Goal: Information Seeking & Learning: Check status

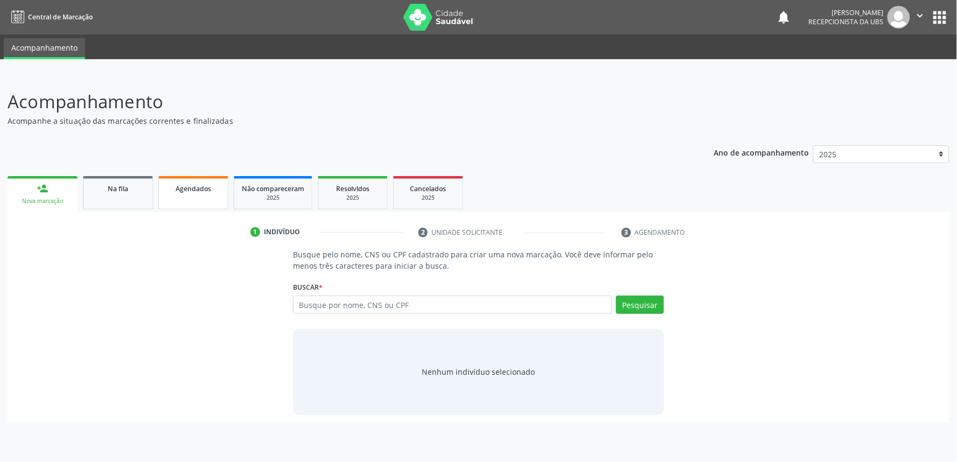
click at [200, 198] on link "Agendados" at bounding box center [193, 192] width 70 height 33
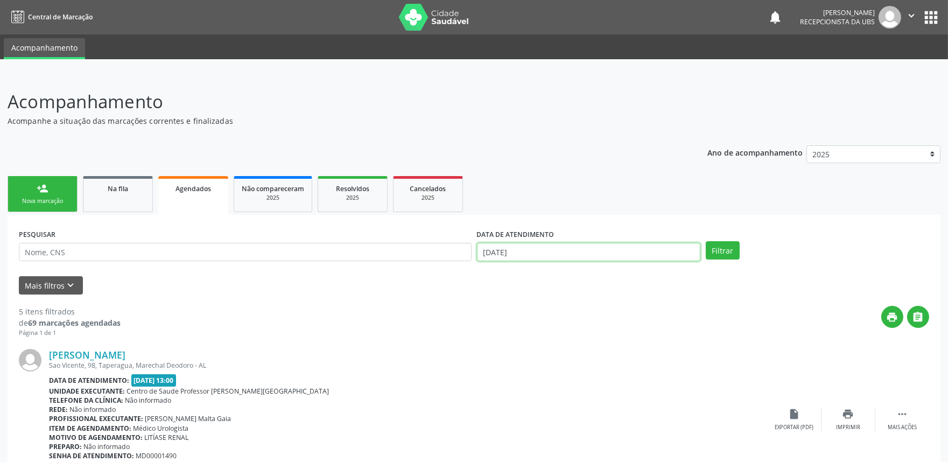
click at [555, 254] on input "[DATE]" at bounding box center [588, 252] width 223 height 18
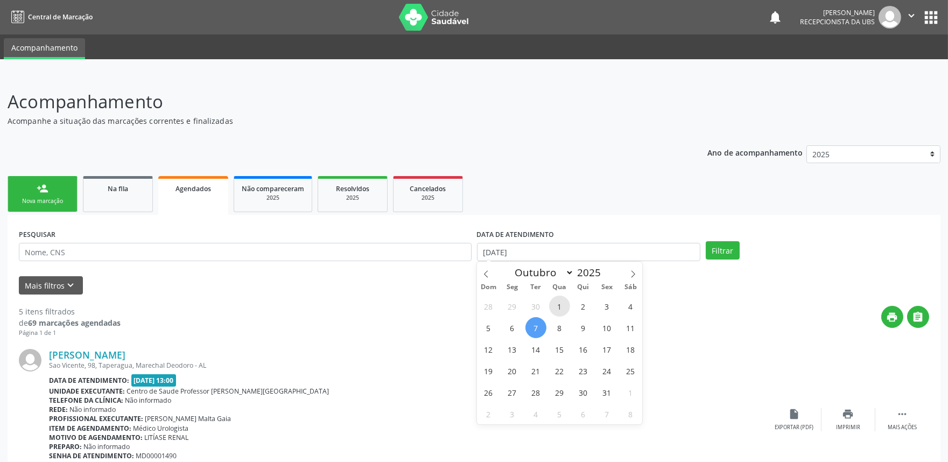
click at [564, 309] on span "1" at bounding box center [559, 306] width 21 height 21
type input "01/10/2025"
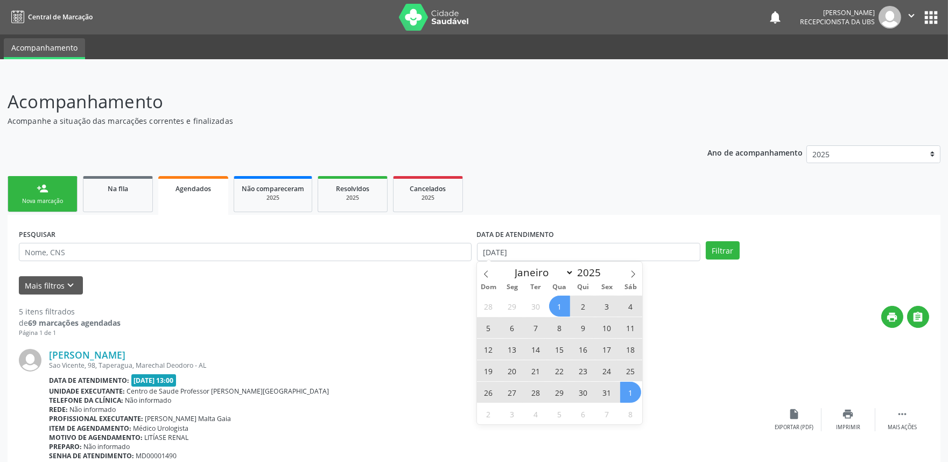
click at [629, 394] on span "1" at bounding box center [630, 392] width 21 height 21
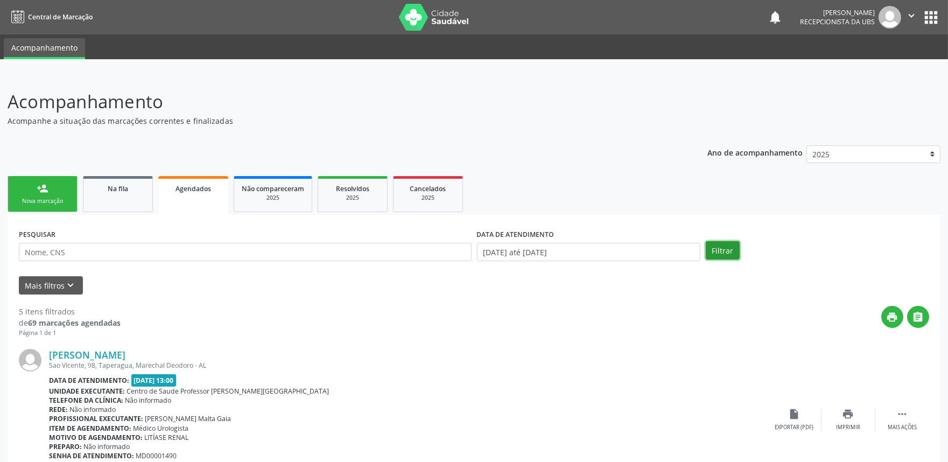
click at [722, 247] on button "Filtrar" at bounding box center [723, 250] width 34 height 18
click at [25, 190] on link "person_add Nova marcação" at bounding box center [43, 194] width 70 height 36
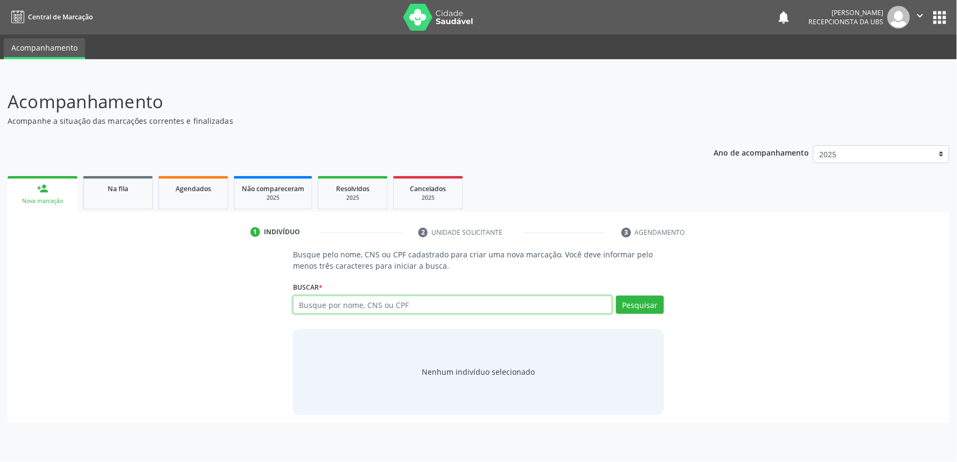
click at [404, 303] on input "text" at bounding box center [452, 305] width 319 height 18
type input "700301912670137"
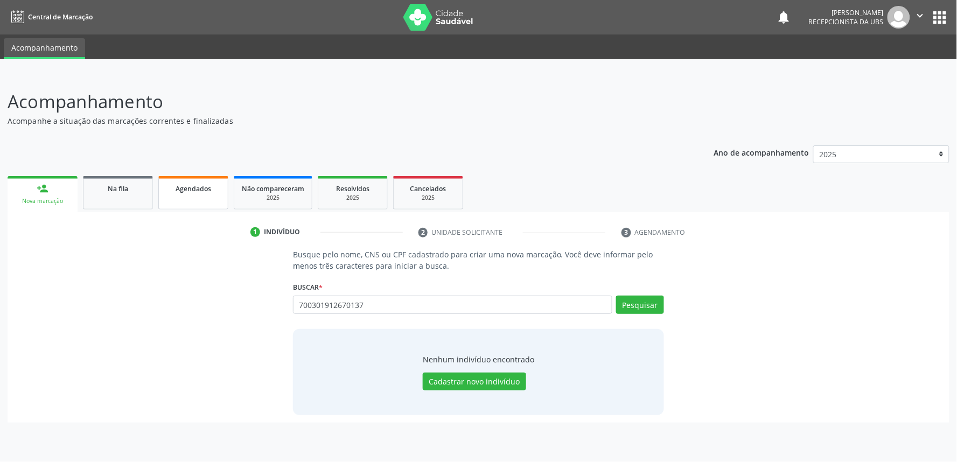
click at [175, 194] on link "Agendados" at bounding box center [193, 192] width 70 height 33
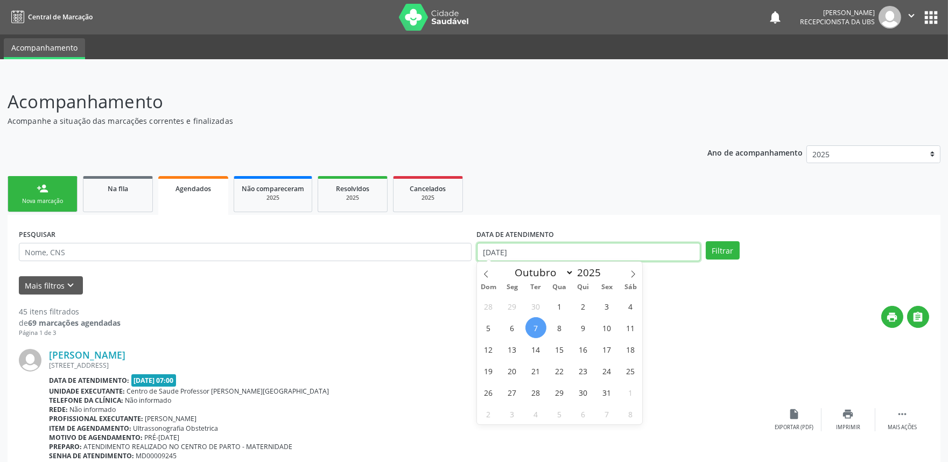
click at [659, 260] on input "[DATE]" at bounding box center [588, 252] width 223 height 18
click at [563, 311] on span "1" at bounding box center [559, 306] width 21 height 21
type input "01/10/2025"
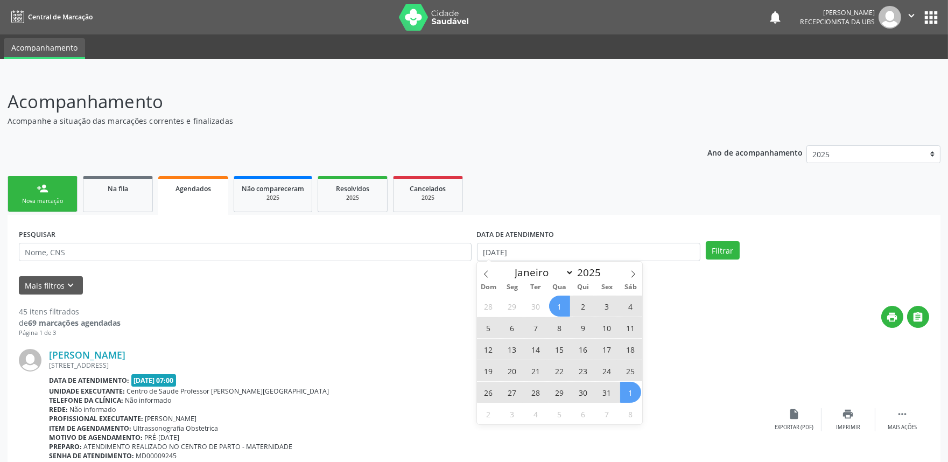
click at [631, 394] on span "1" at bounding box center [630, 392] width 21 height 21
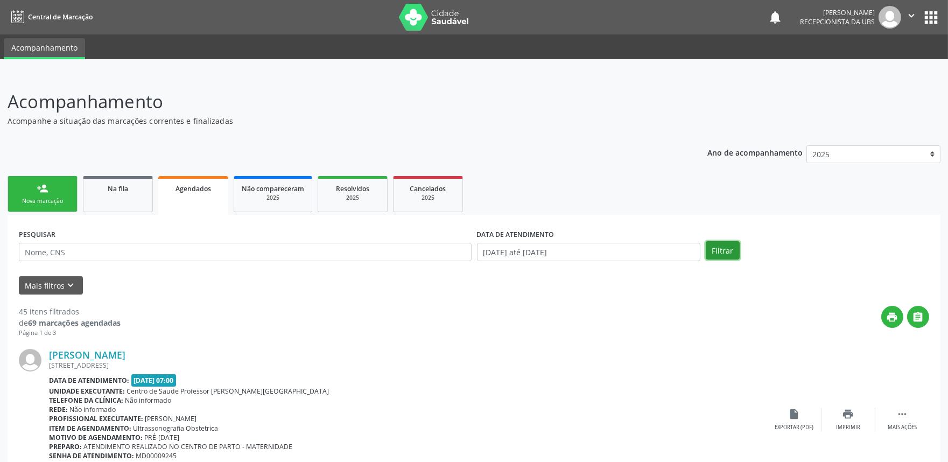
click at [719, 242] on button "Filtrar" at bounding box center [723, 250] width 34 height 18
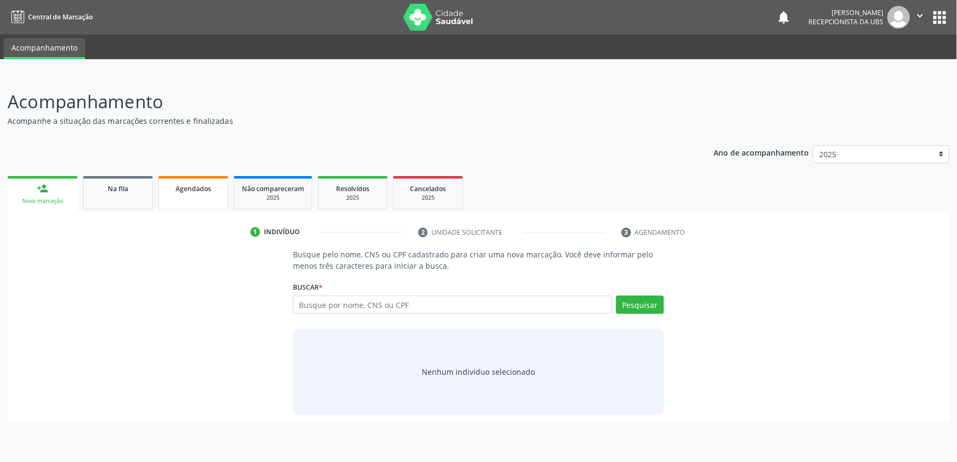
click at [215, 185] on div "Agendados" at bounding box center [193, 188] width 54 height 11
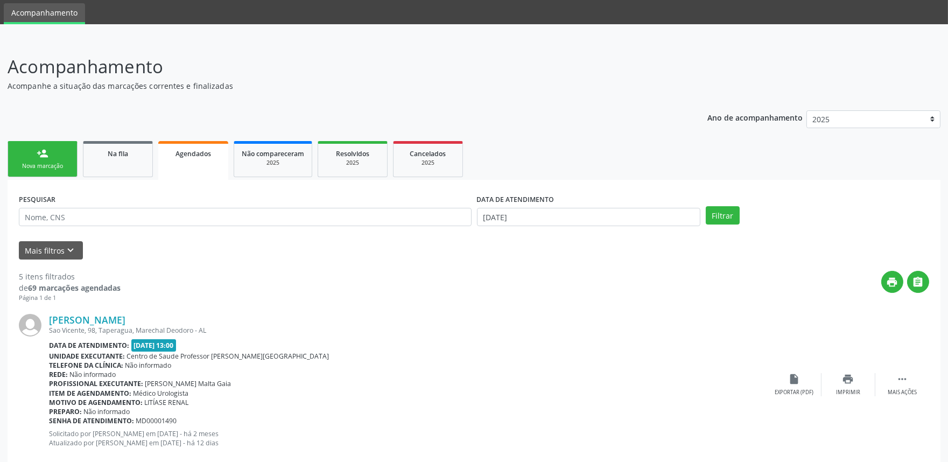
scroll to position [38, 0]
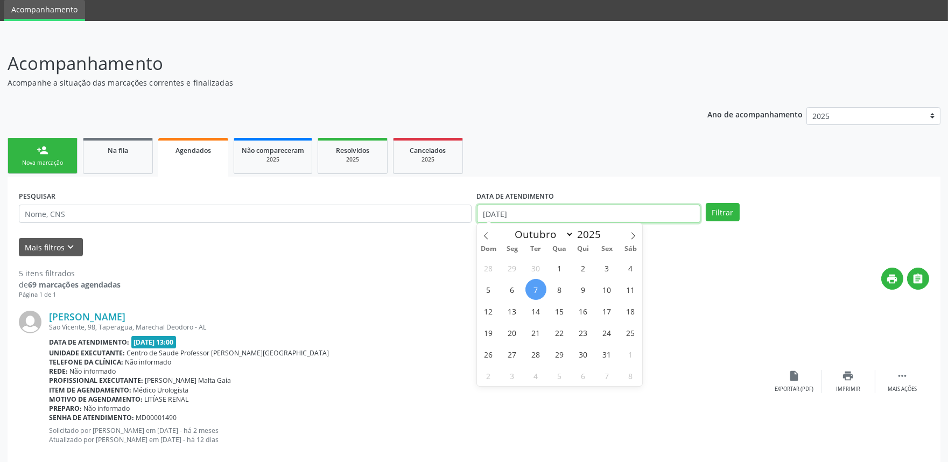
click at [640, 211] on input "[DATE]" at bounding box center [588, 214] width 223 height 18
click at [559, 271] on span "1" at bounding box center [559, 267] width 21 height 21
type input "01/10/2025"
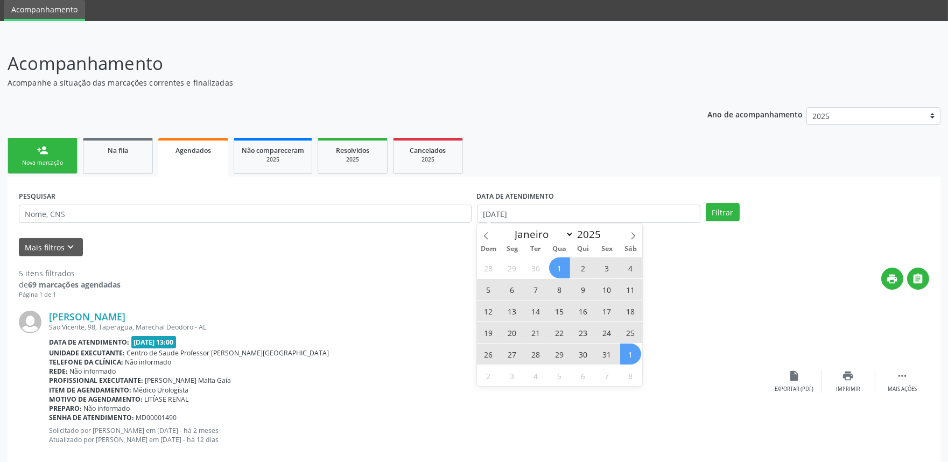
click at [626, 357] on span "1" at bounding box center [630, 354] width 21 height 21
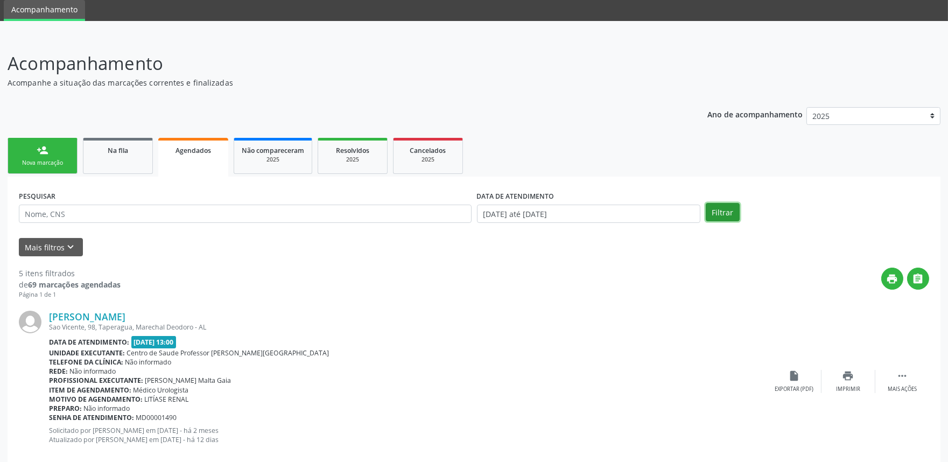
click at [723, 208] on button "Filtrar" at bounding box center [723, 212] width 34 height 18
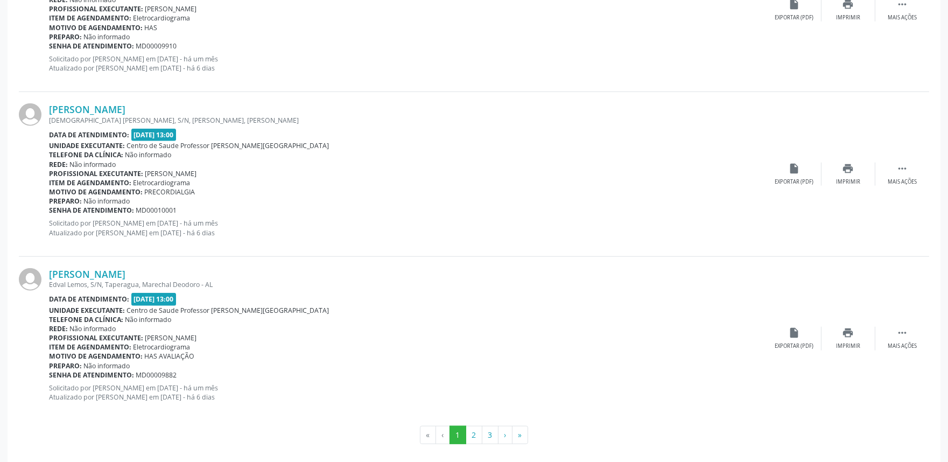
scroll to position [2392, 0]
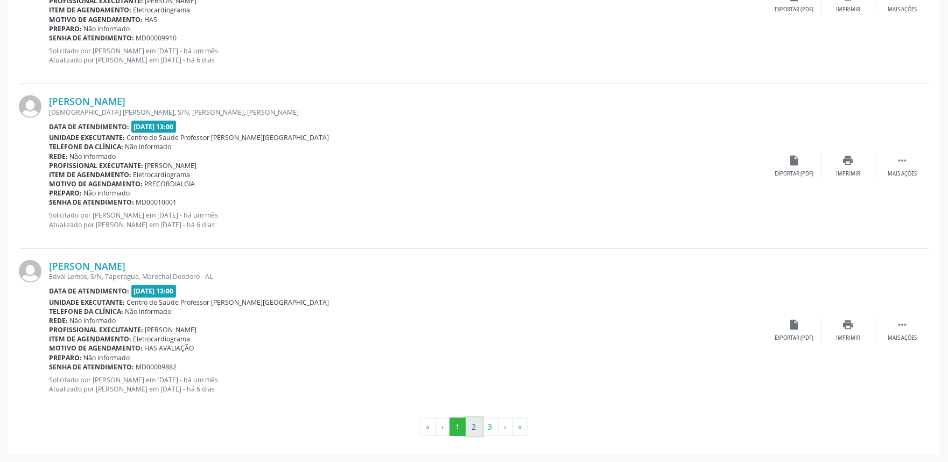
click at [475, 426] on button "2" at bounding box center [474, 427] width 17 height 18
click at [493, 429] on button "3" at bounding box center [490, 427] width 17 height 18
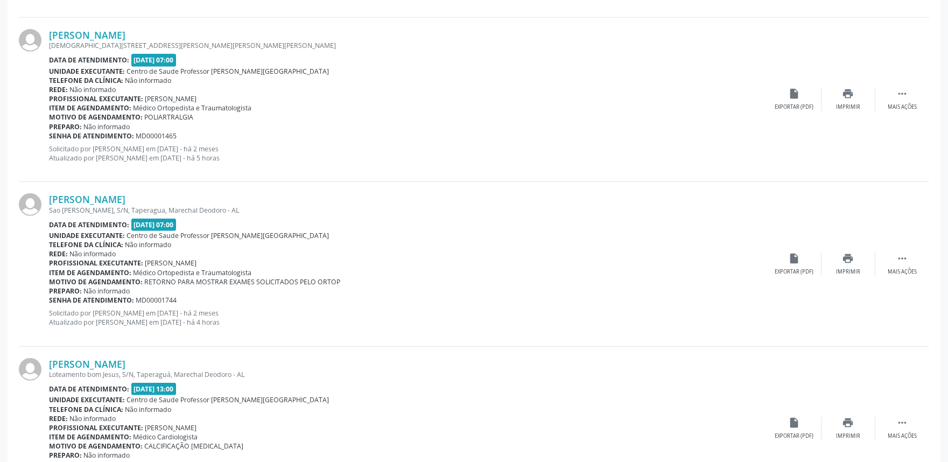
scroll to position [1805, 0]
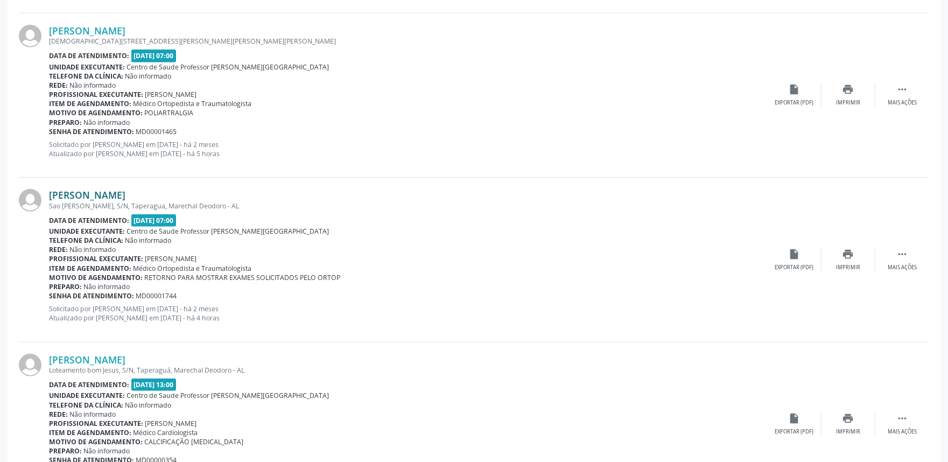
click at [102, 194] on link "Rosa Maria Pereira" at bounding box center [87, 195] width 76 height 12
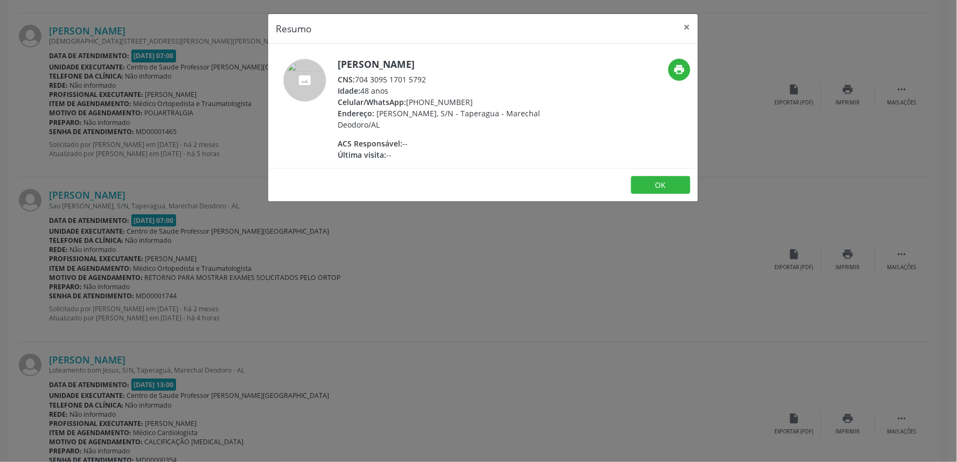
drag, startPoint x: 356, startPoint y: 77, endPoint x: 435, endPoint y: 74, distance: 78.7
click at [435, 74] on div "CNS: 704 3095 1701 5792" at bounding box center [442, 79] width 209 height 11
copy div "704 3095 1701 5792"
click at [415, 230] on div "Resumo × Rosa Maria Pereira CNS: 704 3095 1701 5792 Idade: 48 anos Celular/What…" at bounding box center [478, 231] width 957 height 462
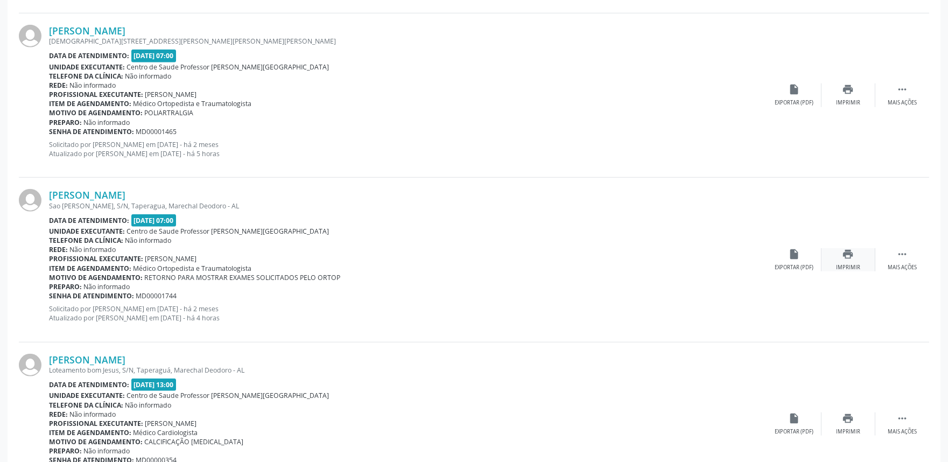
click at [841, 264] on div "Imprimir" at bounding box center [848, 268] width 24 height 8
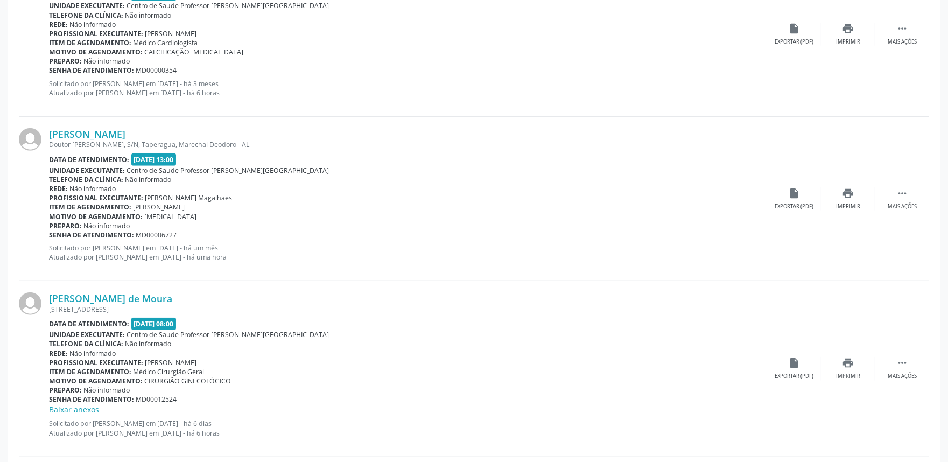
scroll to position [2211, 0]
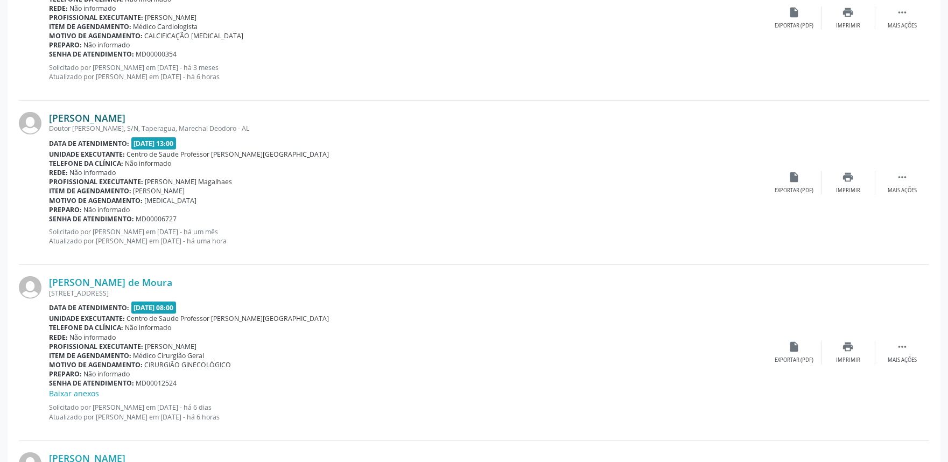
click at [125, 116] on link "Sonia Maria Moreira Silva Santos" at bounding box center [87, 118] width 76 height 12
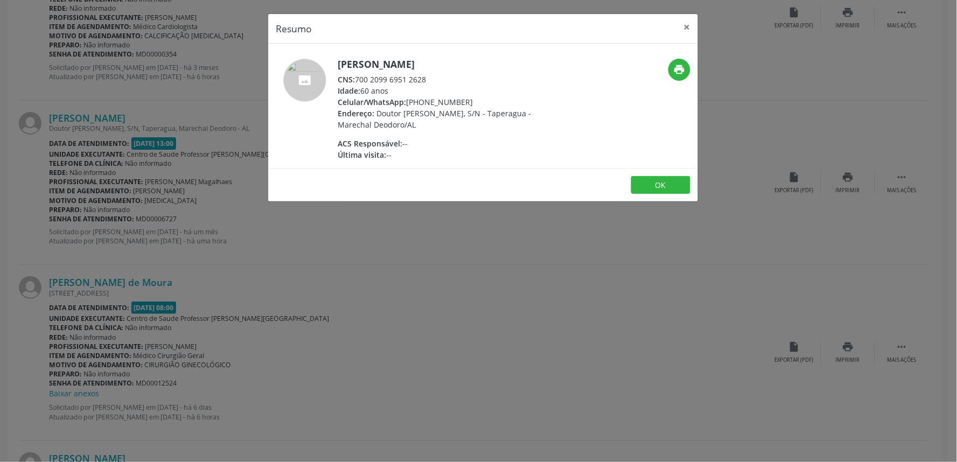
drag, startPoint x: 354, startPoint y: 79, endPoint x: 442, endPoint y: 84, distance: 87.9
click at [442, 84] on div "CNS: 700 2099 6951 2628" at bounding box center [442, 79] width 209 height 11
copy div "700 2099 6951 2628"
click at [723, 234] on div "Resumo × Sonia Maria Moreira Silva Santos CNS: 700 2099 6951 2628 Idade: 60 ano…" at bounding box center [478, 231] width 957 height 462
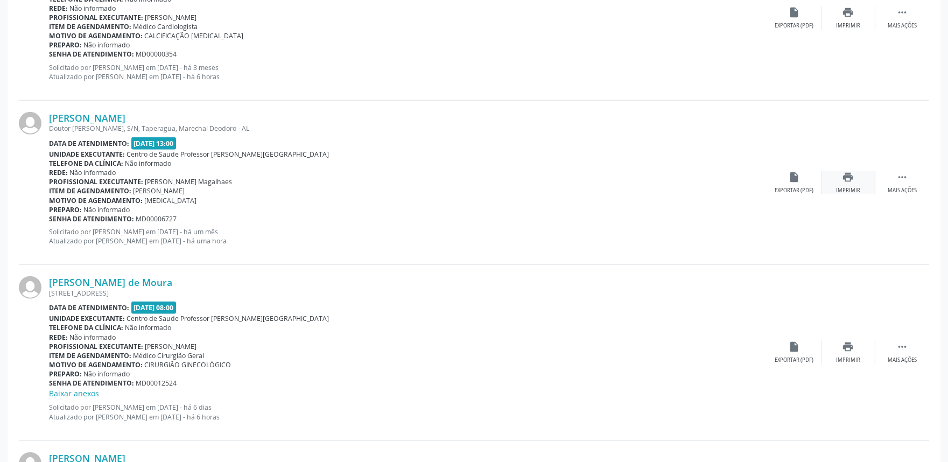
click at [852, 181] on div "print Imprimir" at bounding box center [849, 182] width 54 height 23
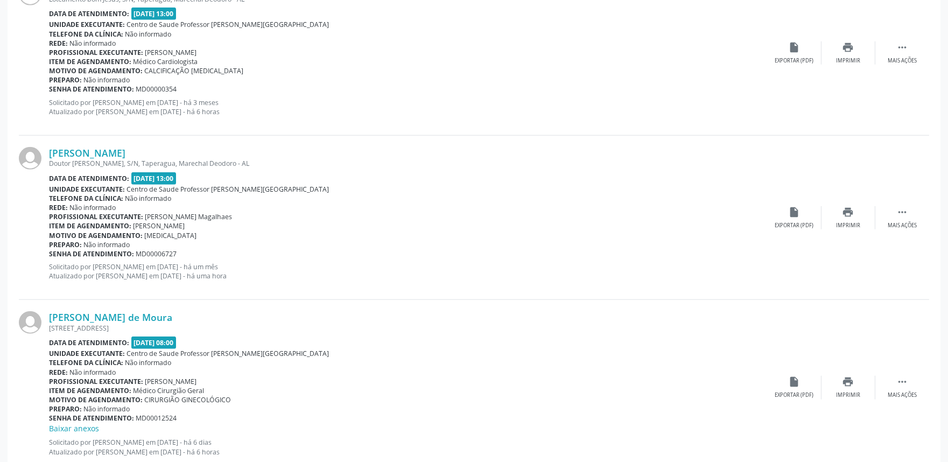
scroll to position [2414, 0]
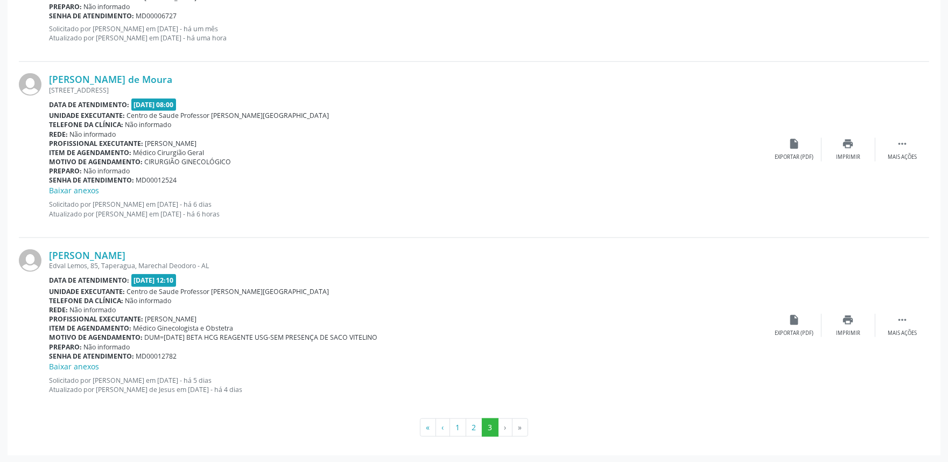
click at [504, 425] on li "›" at bounding box center [506, 427] width 14 height 18
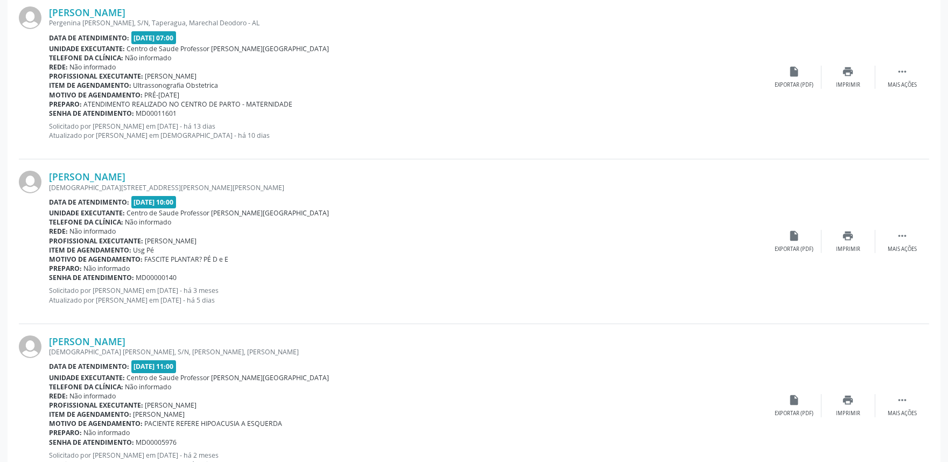
scroll to position [648, 0]
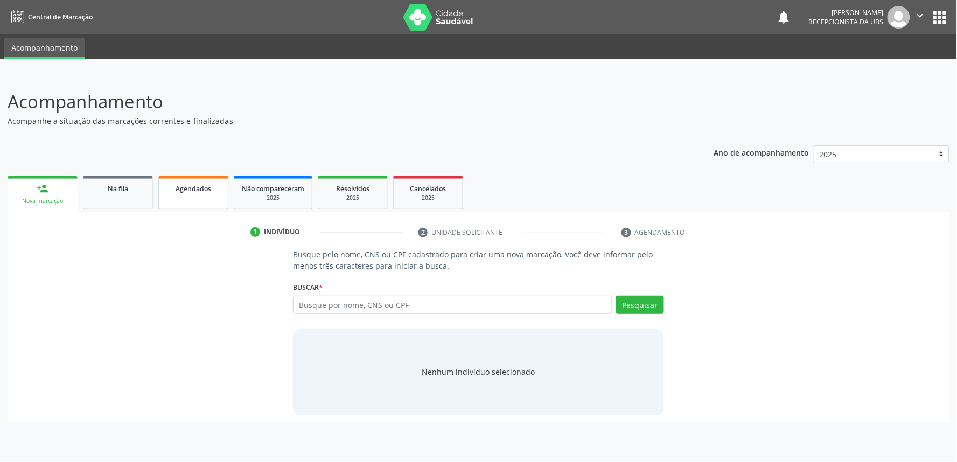
click at [207, 184] on span "Agendados" at bounding box center [194, 188] width 36 height 9
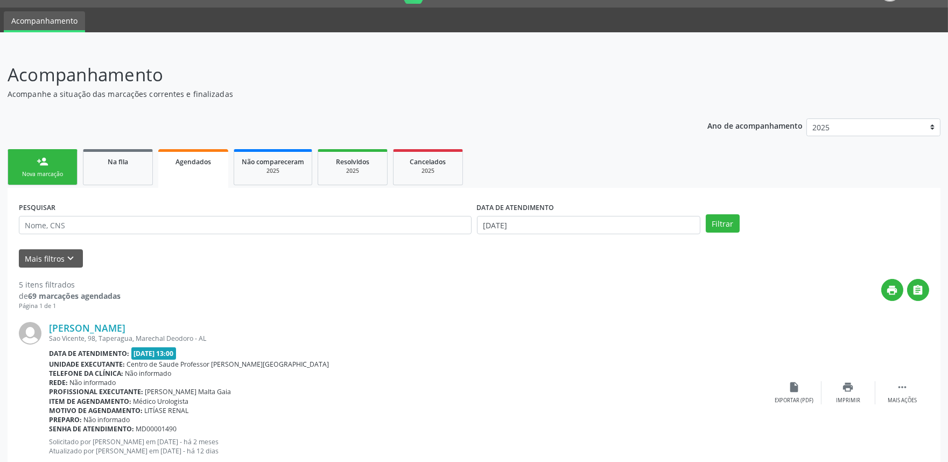
scroll to position [30, 0]
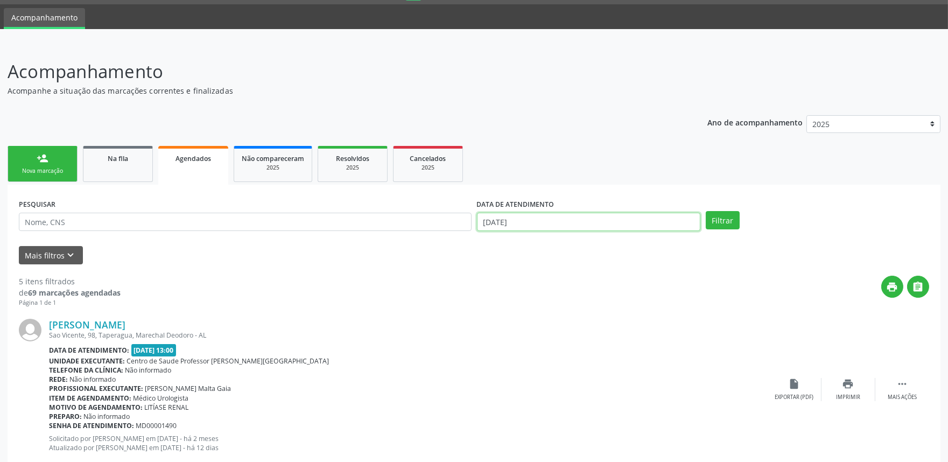
click at [582, 216] on input "[DATE]" at bounding box center [588, 222] width 223 height 18
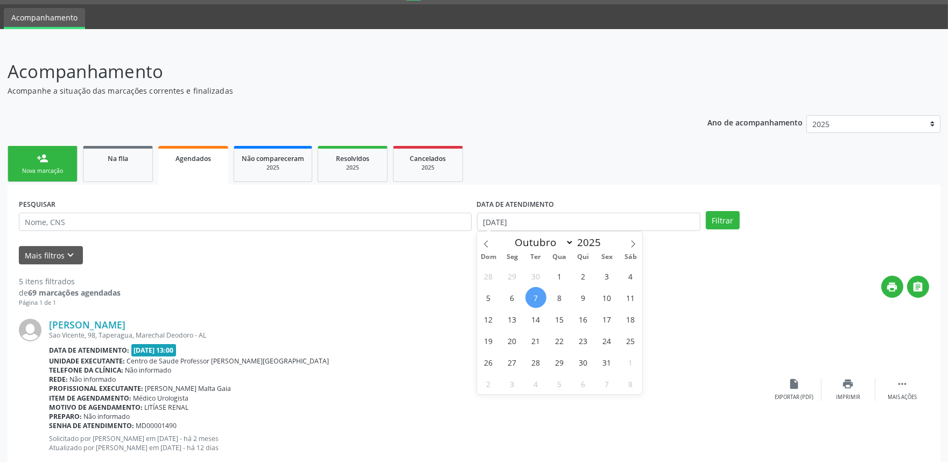
click at [535, 303] on span "7" at bounding box center [536, 297] width 21 height 21
type input "[DATE]"
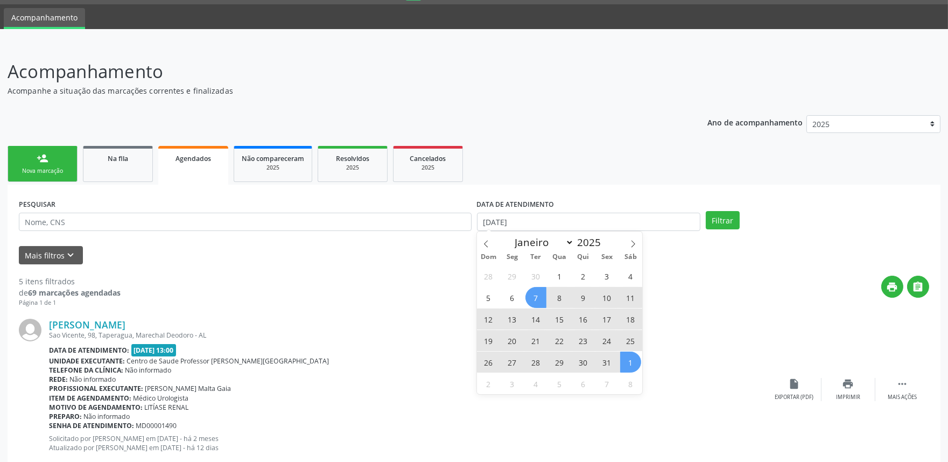
click at [631, 367] on span "1" at bounding box center [630, 362] width 21 height 21
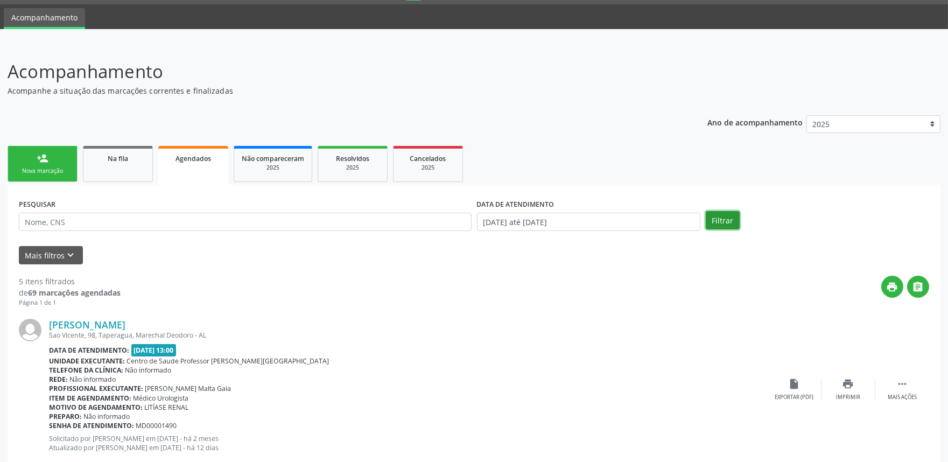
click at [722, 227] on button "Filtrar" at bounding box center [723, 220] width 34 height 18
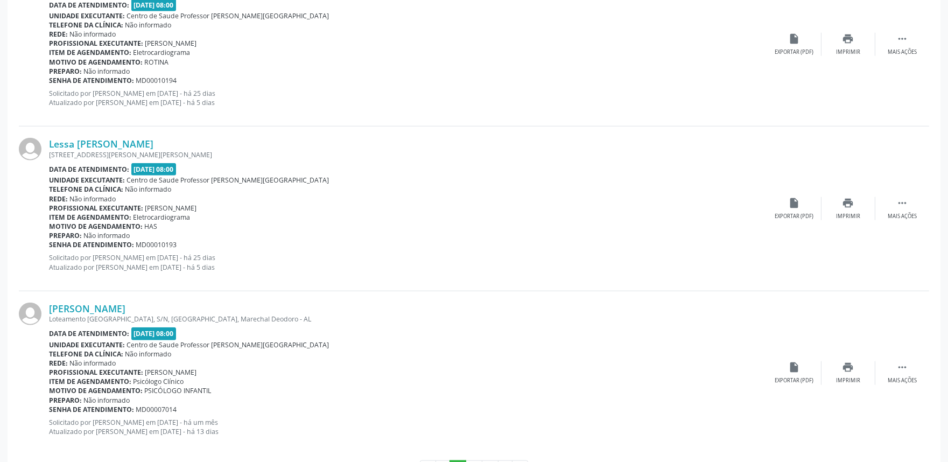
scroll to position [2392, 0]
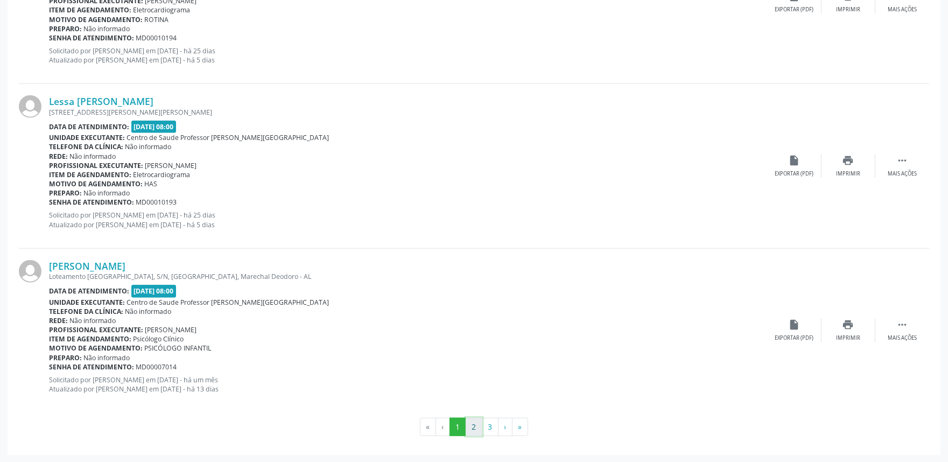
click at [474, 424] on button "2" at bounding box center [474, 427] width 17 height 18
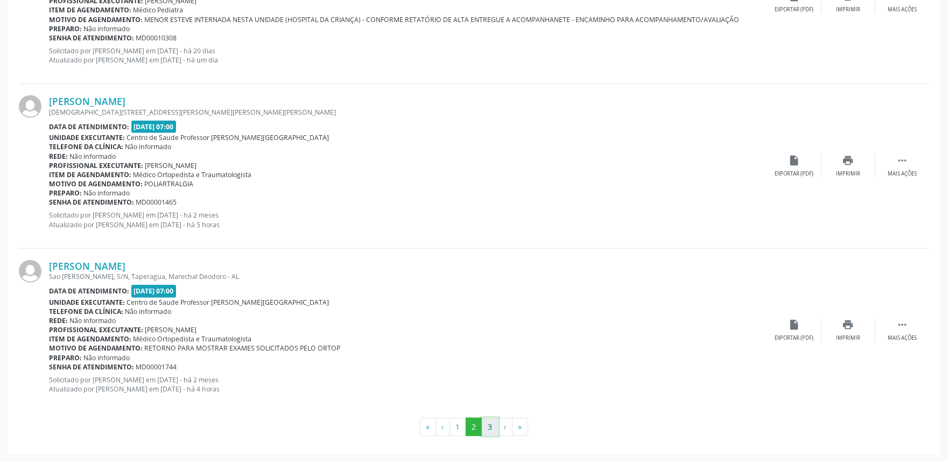
click at [492, 428] on button "3" at bounding box center [490, 427] width 17 height 18
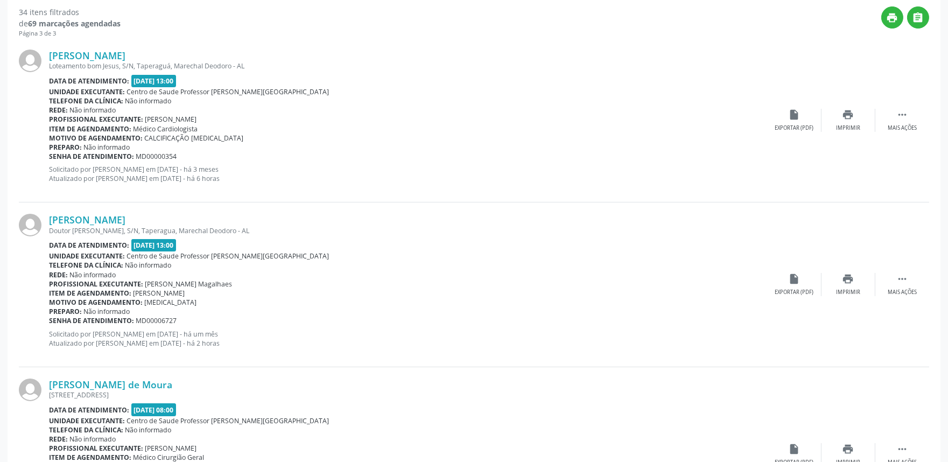
scroll to position [605, 0]
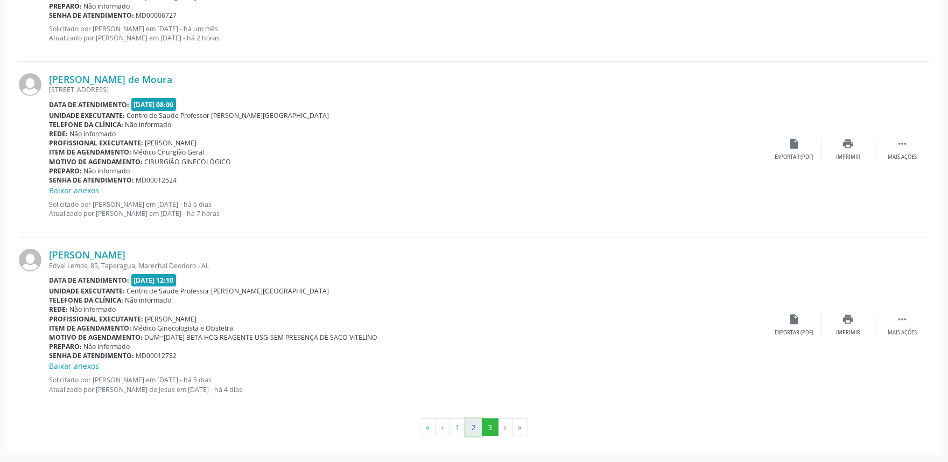
click at [476, 419] on button "2" at bounding box center [474, 427] width 17 height 18
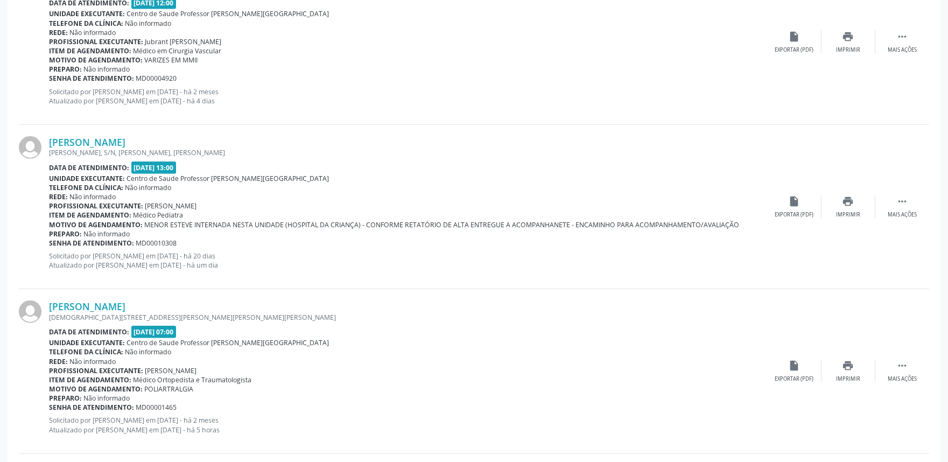
scroll to position [2392, 0]
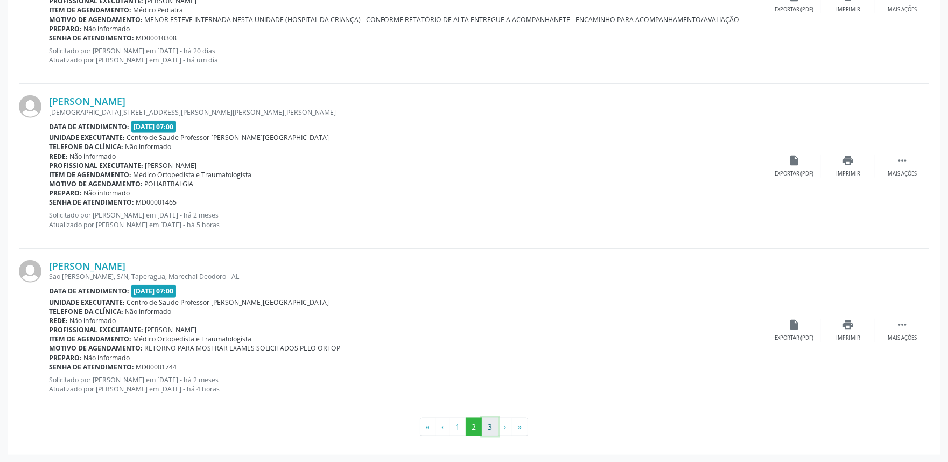
click at [493, 428] on button "3" at bounding box center [490, 427] width 17 height 18
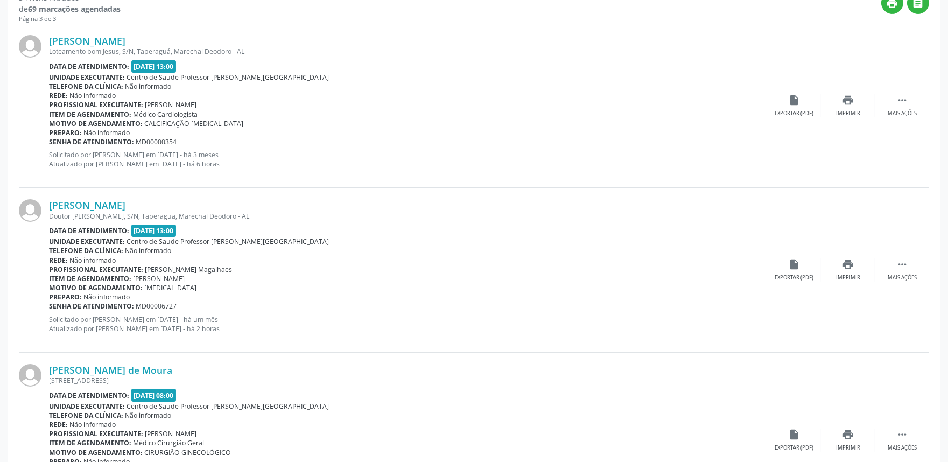
scroll to position [605, 0]
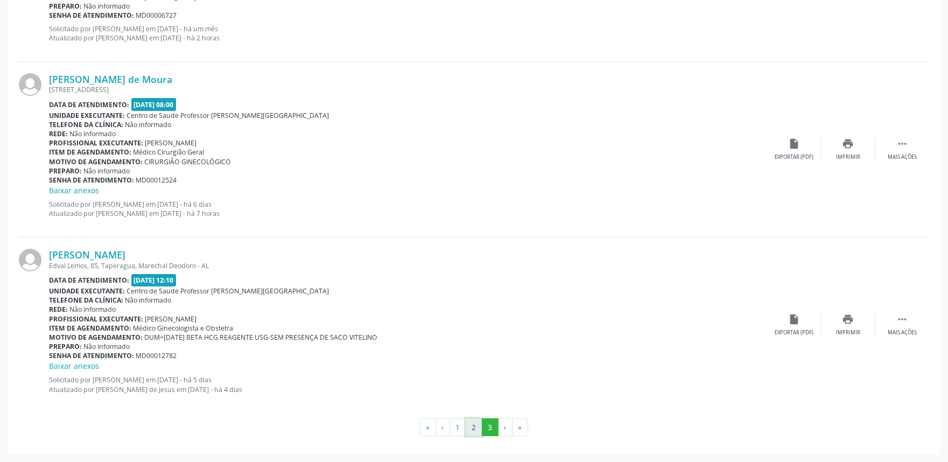
click at [469, 430] on button "2" at bounding box center [474, 427] width 17 height 18
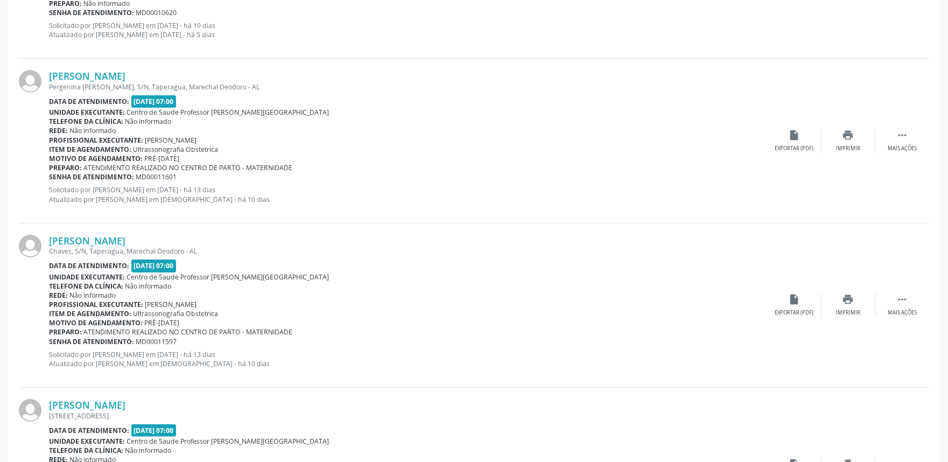
scroll to position [0, 0]
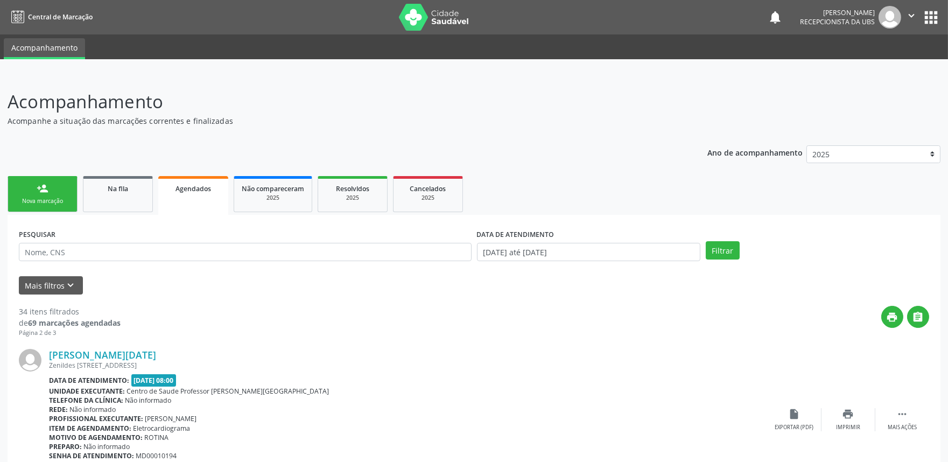
click at [907, 13] on icon "" at bounding box center [912, 16] width 12 height 12
click at [876, 65] on link "Sair" at bounding box center [884, 65] width 74 height 15
